Goal: Task Accomplishment & Management: Manage account settings

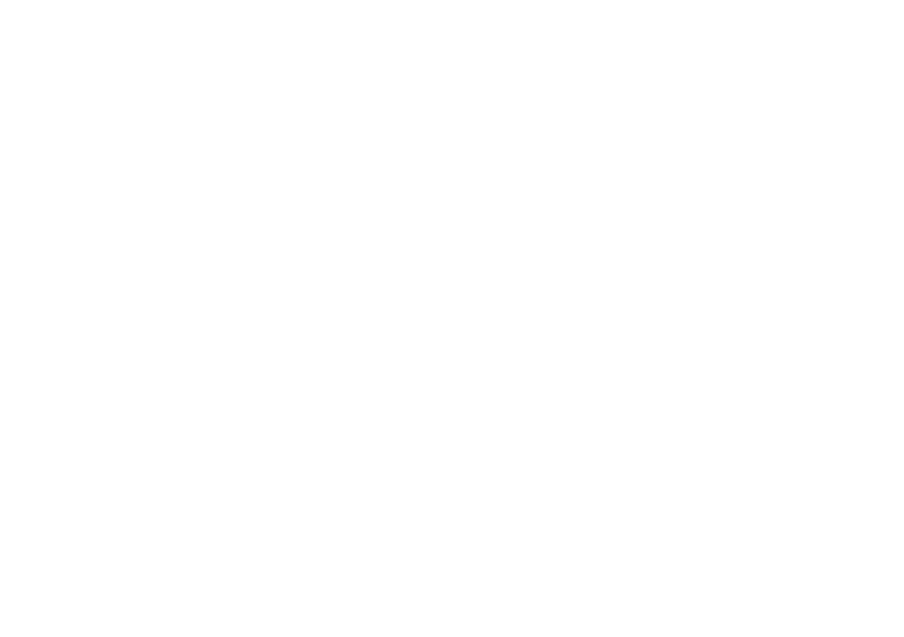
type input "**********"
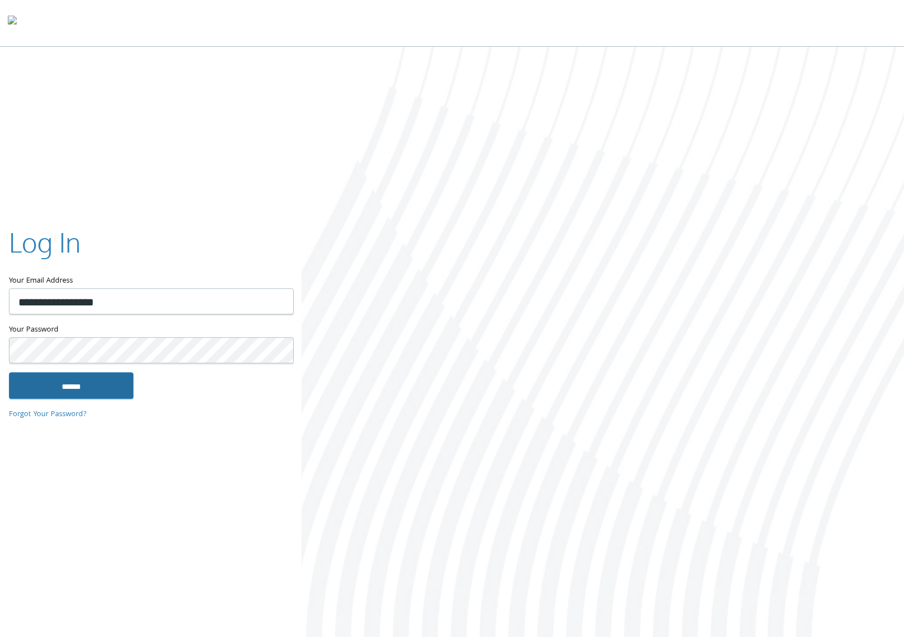
click at [93, 382] on input "******" at bounding box center [71, 385] width 125 height 27
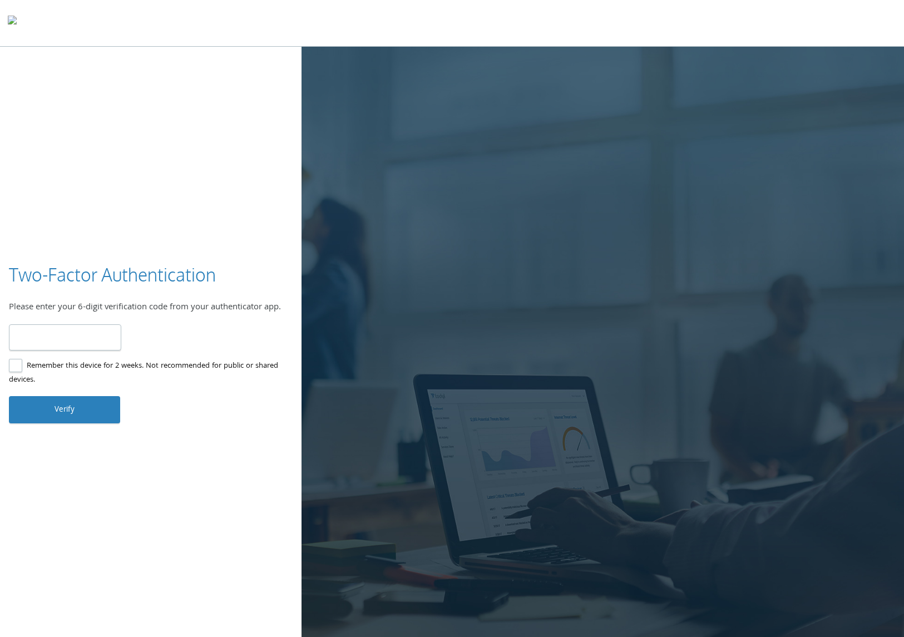
click at [74, 330] on input "number" at bounding box center [65, 337] width 112 height 26
type input "******"
